Goal: Task Accomplishment & Management: Manage account settings

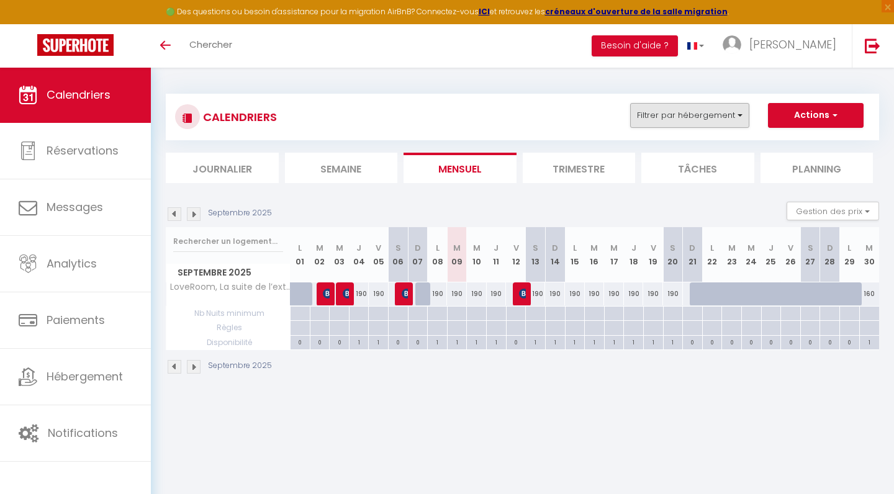
click at [721, 109] on button "Filtrer par hébergement" at bounding box center [689, 115] width 119 height 25
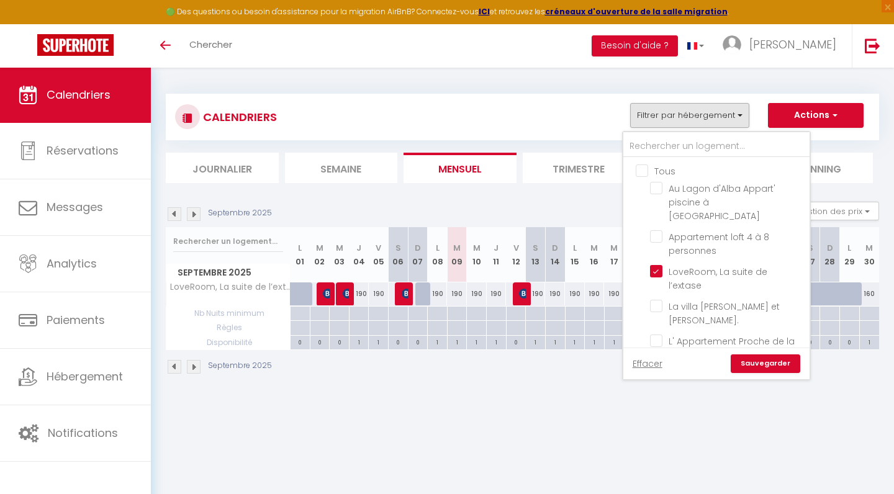
click at [647, 167] on input "Tous" at bounding box center [729, 170] width 186 height 12
checkbox input "true"
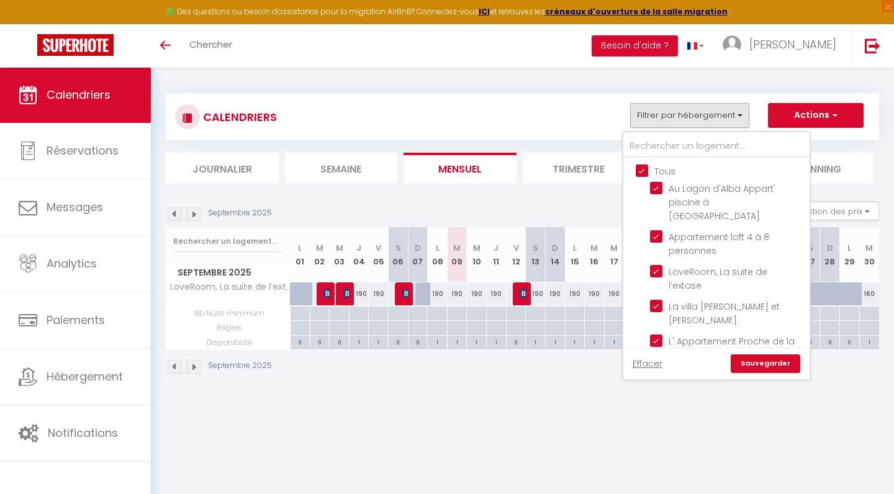
checkbox input "true"
click at [777, 362] on link "Sauvegarder" at bounding box center [766, 363] width 70 height 19
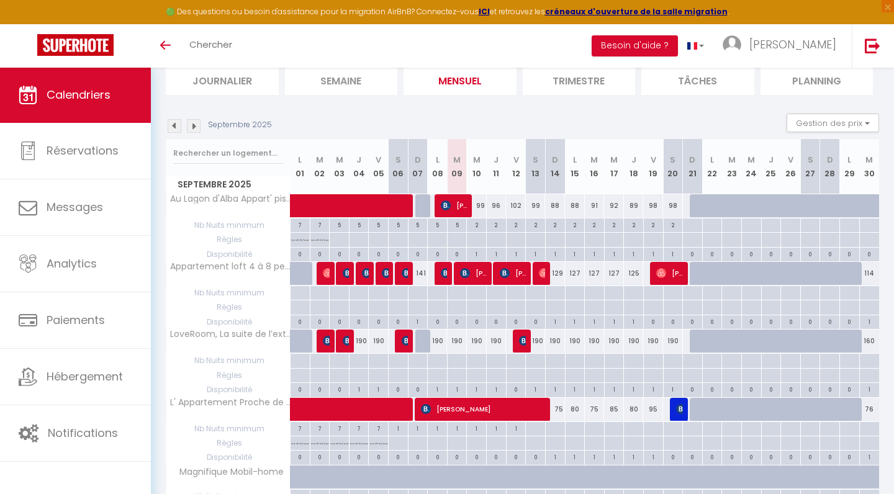
scroll to position [97, 0]
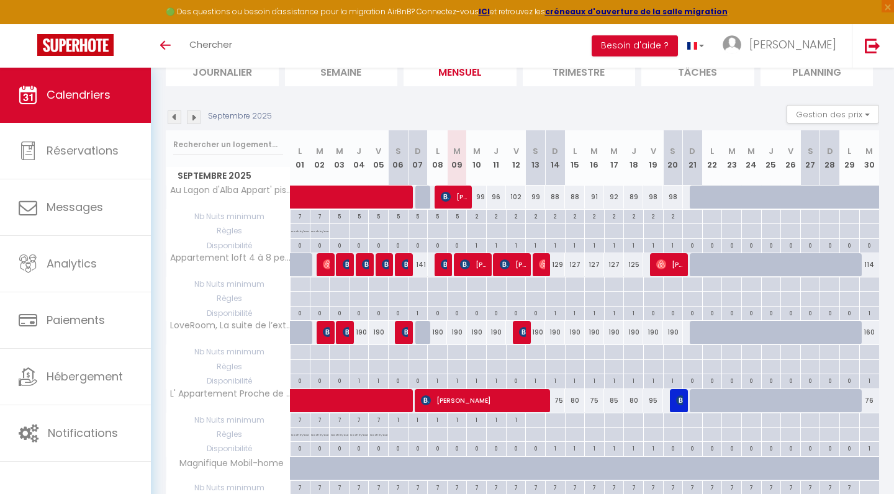
click at [480, 264] on span "[PERSON_NAME]" at bounding box center [473, 265] width 27 height 24
select select "OK"
select select "0"
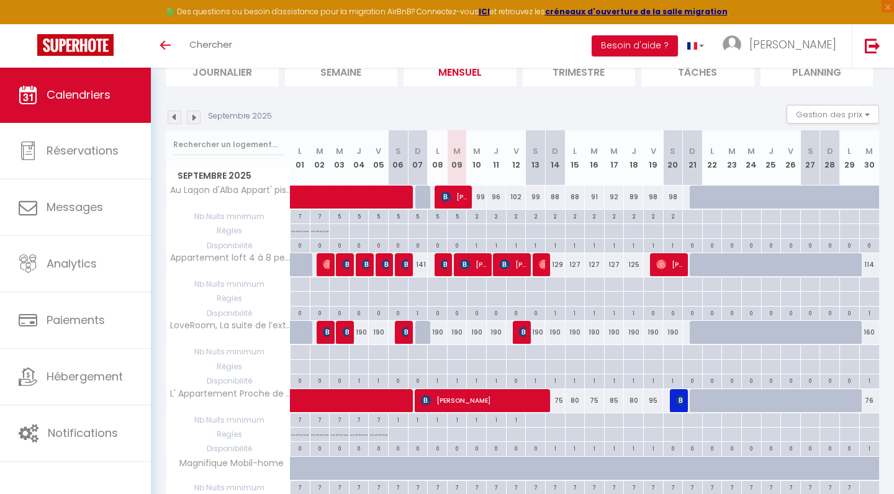
select select "1"
select select
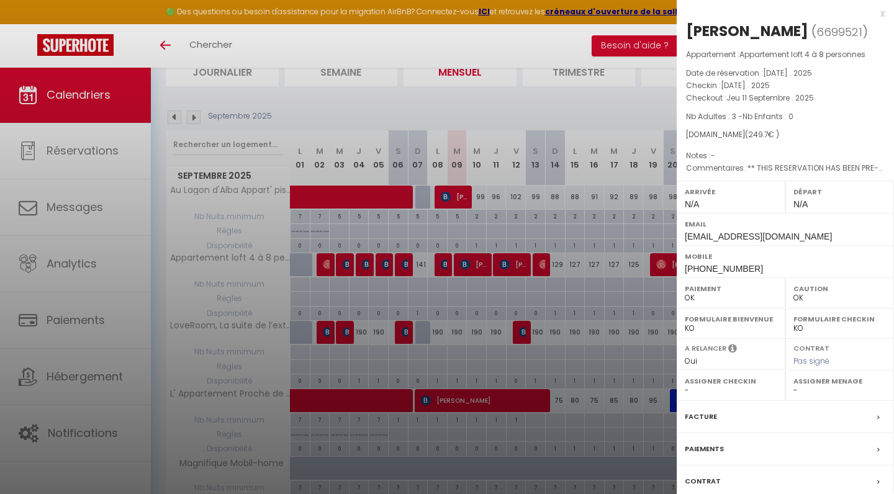
click at [517, 262] on div at bounding box center [447, 247] width 894 height 494
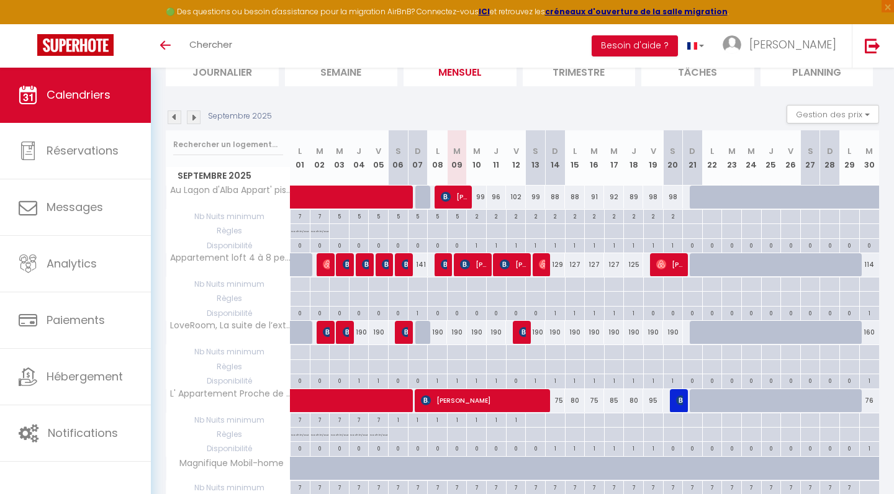
click at [517, 263] on span "[PERSON_NAME]" at bounding box center [513, 265] width 27 height 24
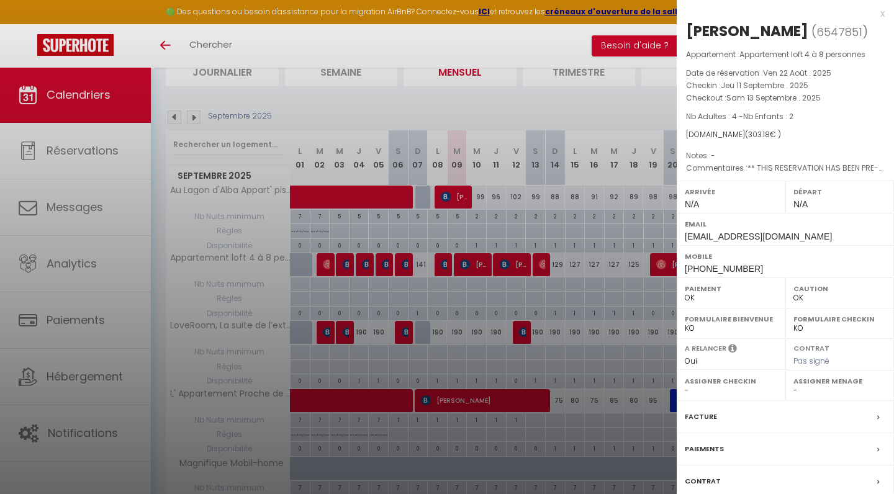
click at [479, 266] on div at bounding box center [447, 247] width 894 height 494
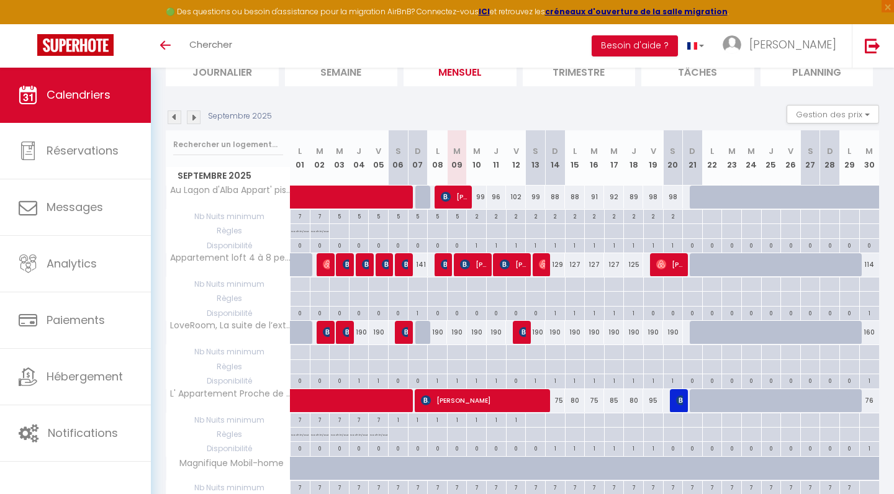
click at [479, 266] on span "[PERSON_NAME]" at bounding box center [473, 265] width 27 height 24
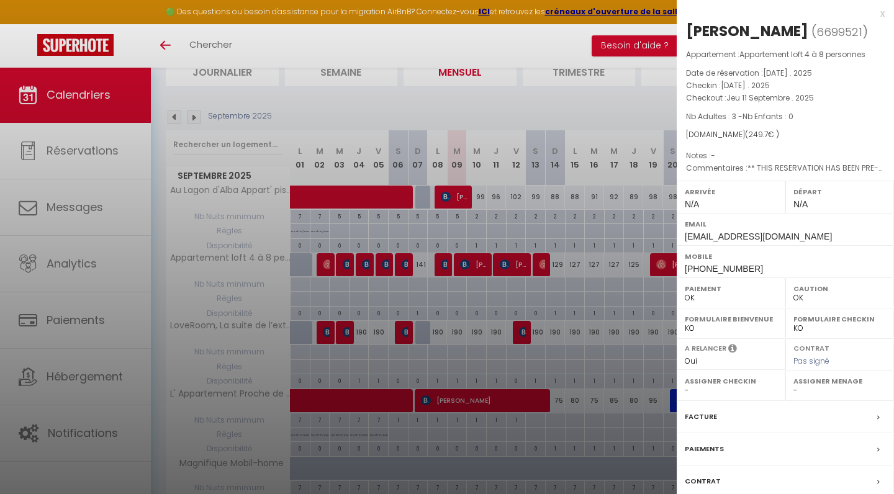
click at [475, 268] on div at bounding box center [447, 247] width 894 height 494
